Goal: Find specific page/section: Find specific page/section

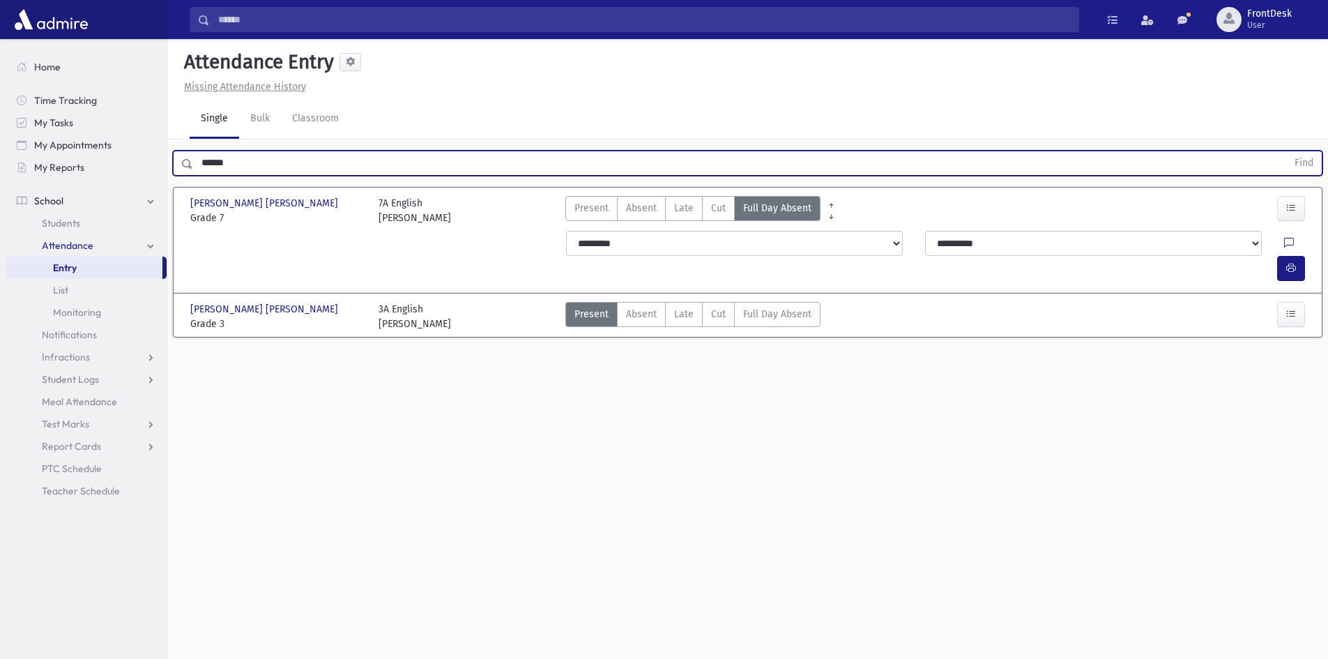
drag, startPoint x: 257, startPoint y: 158, endPoint x: 100, endPoint y: 187, distance: 158.7
click at [100, 186] on div "Search Results Students" at bounding box center [664, 345] width 1328 height 690
type input "*"
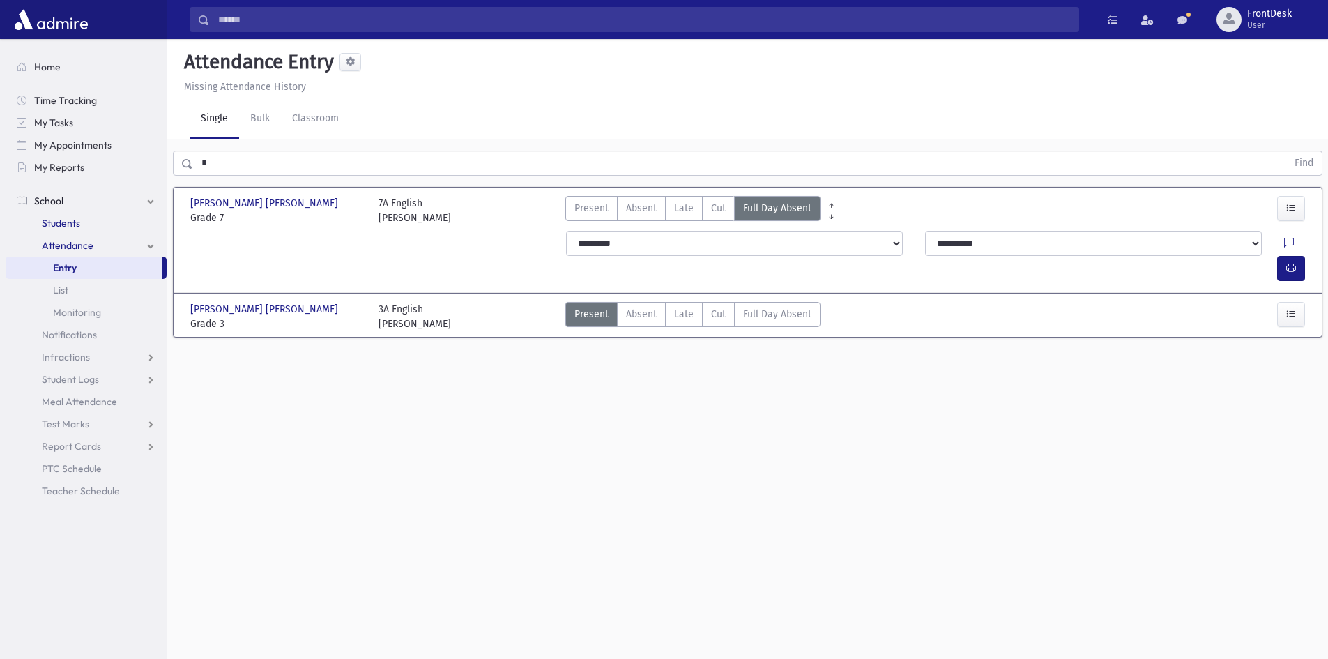
click at [93, 222] on link "Students" at bounding box center [86, 223] width 161 height 22
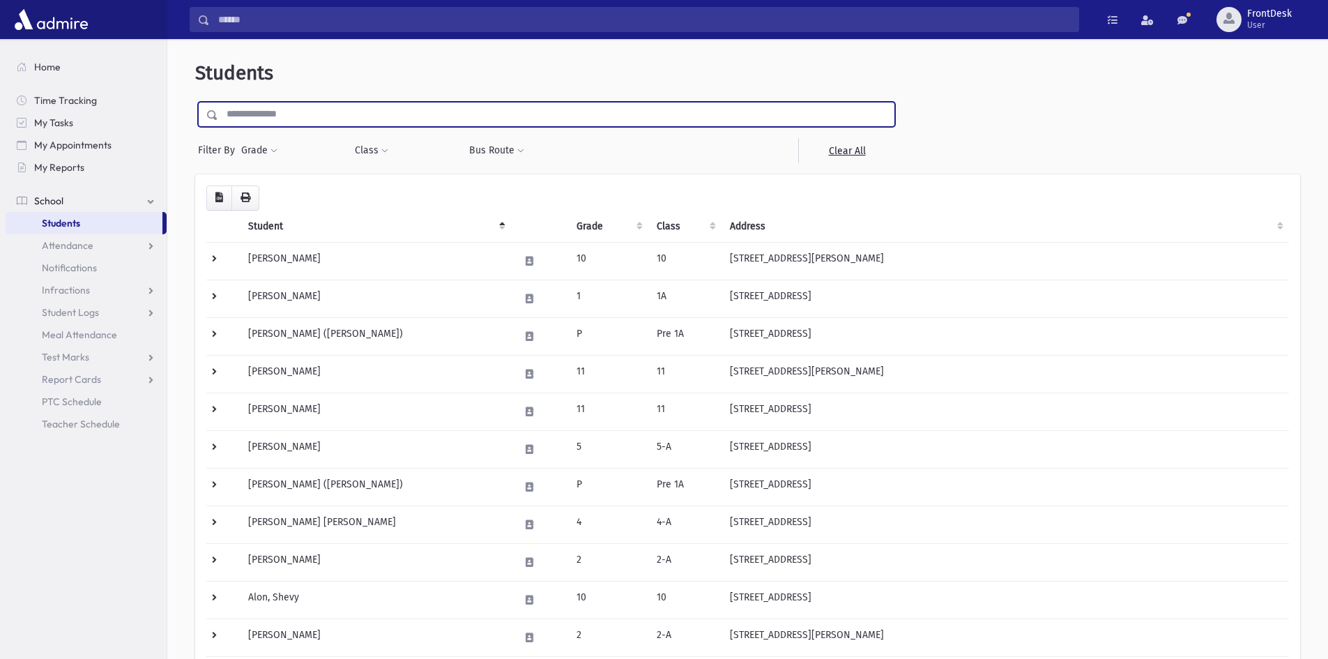
click at [273, 123] on input "text" at bounding box center [556, 114] width 676 height 25
type input "*****"
click at [195, 102] on input "submit" at bounding box center [214, 111] width 39 height 19
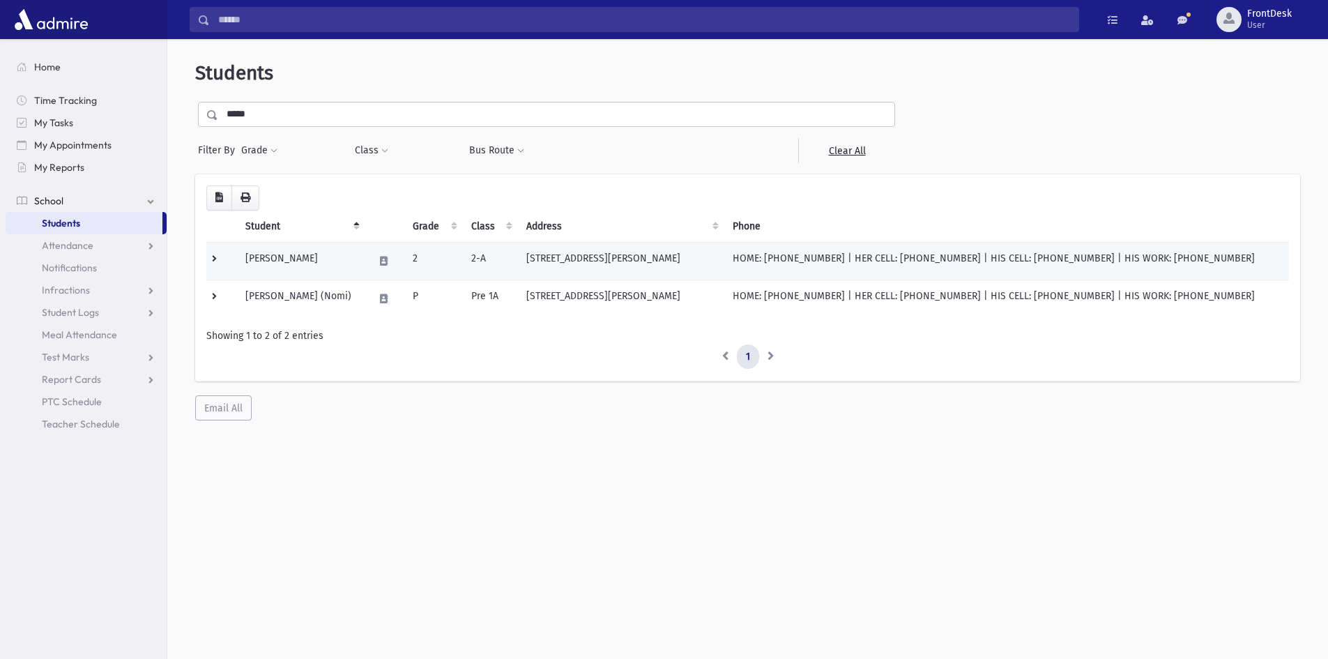
click at [235, 259] on td at bounding box center [221, 261] width 31 height 38
